Goal: Task Accomplishment & Management: Manage account settings

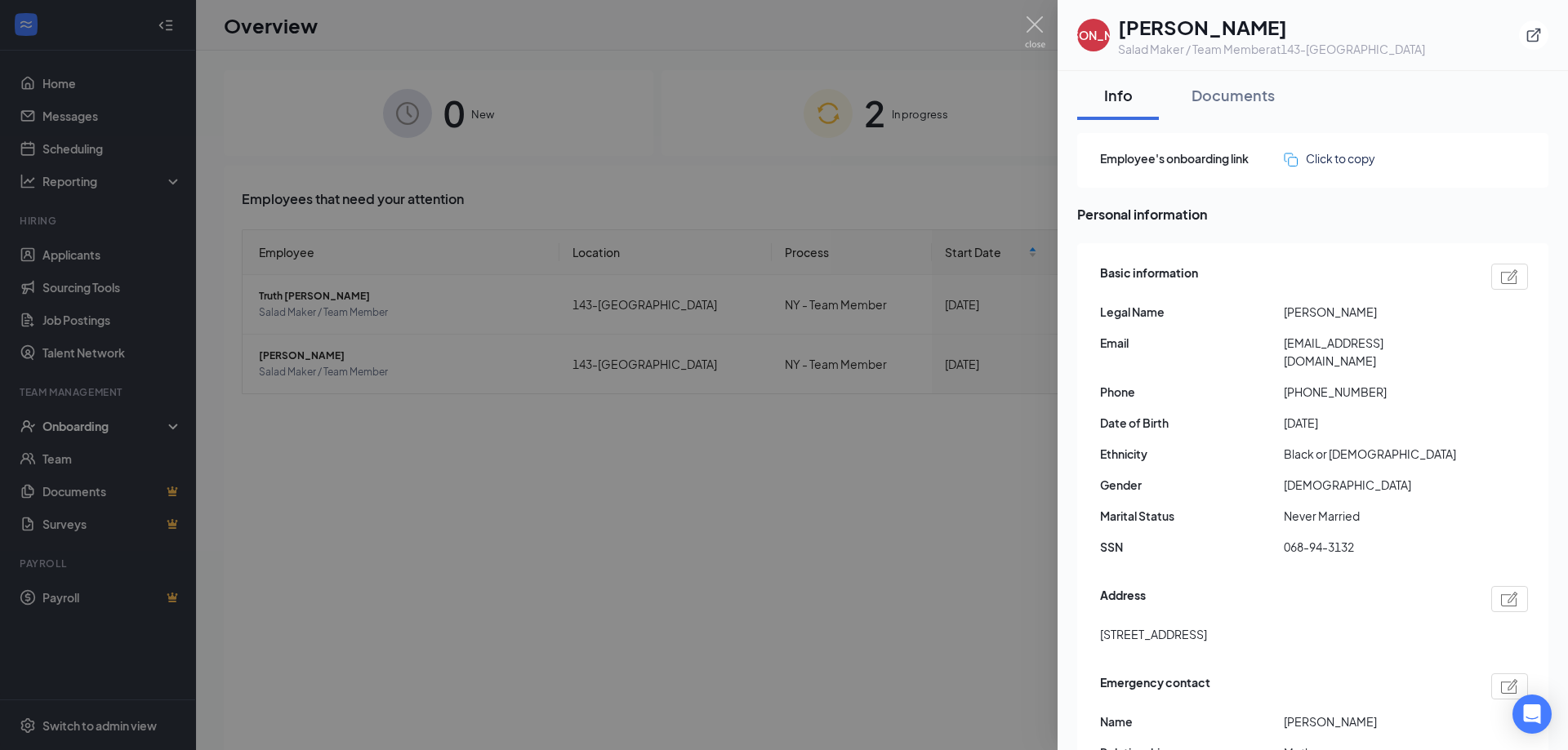
click at [982, 551] on div at bounding box center [784, 375] width 1568 height 750
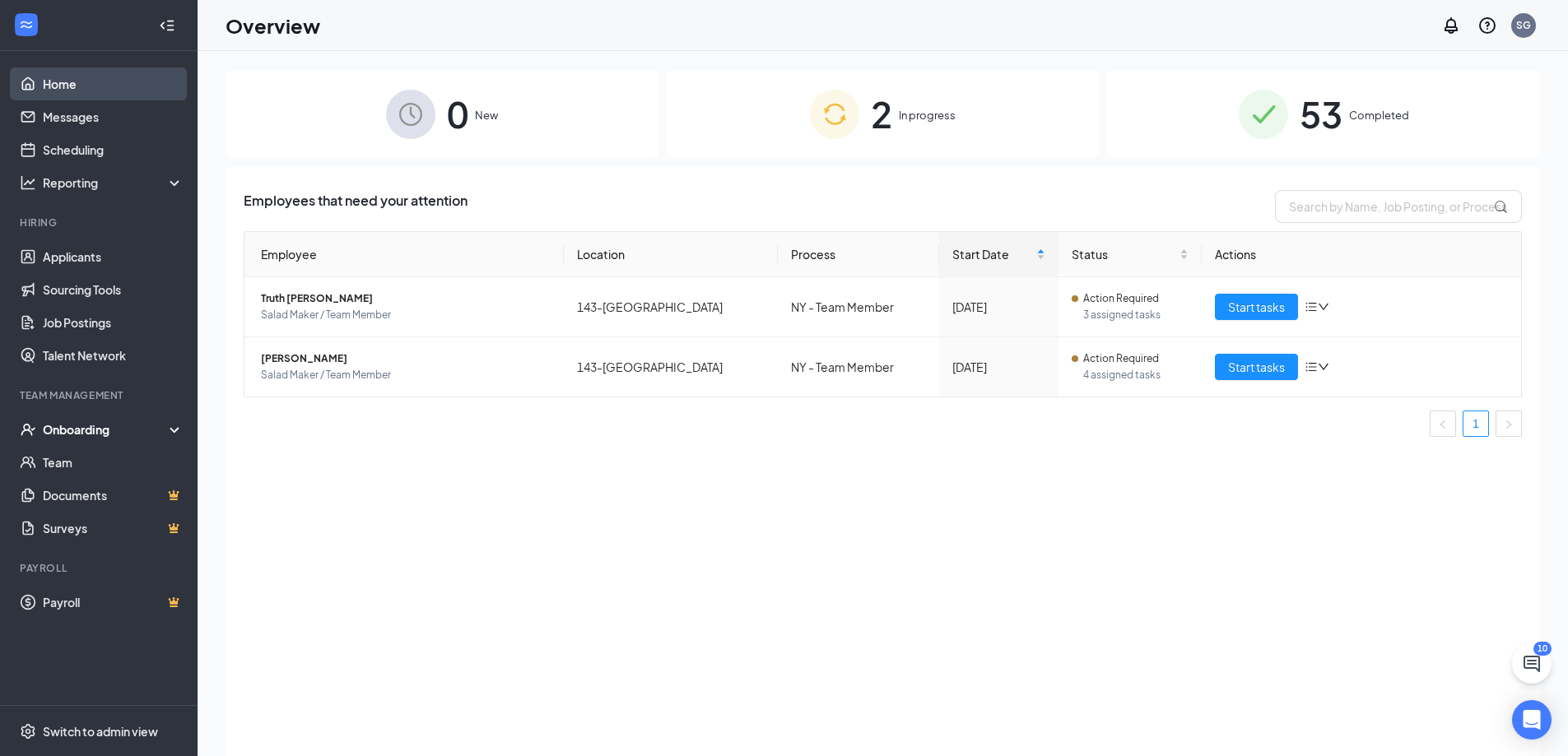
click at [88, 86] on link "Home" at bounding box center [112, 84] width 141 height 32
